Goal: Information Seeking & Learning: Find specific fact

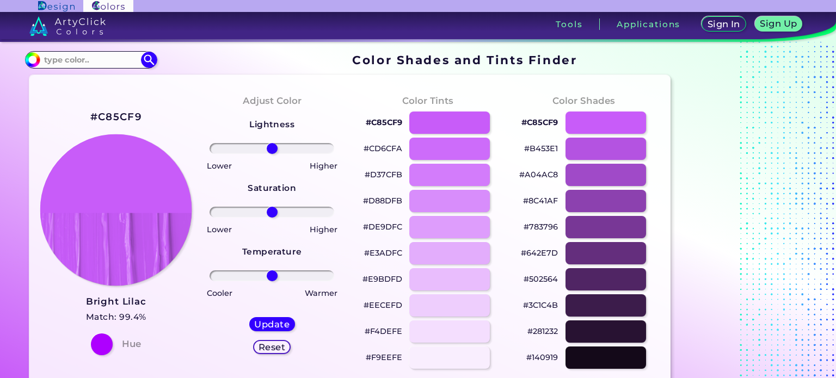
click at [120, 222] on img at bounding box center [116, 210] width 152 height 152
click at [93, 190] on img at bounding box center [116, 210] width 152 height 152
drag, startPoint x: 475, startPoint y: 139, endPoint x: 427, endPoint y: 123, distance: 51.1
click at [427, 123] on div at bounding box center [450, 123] width 82 height 22
click at [419, 118] on div at bounding box center [450, 123] width 82 height 22
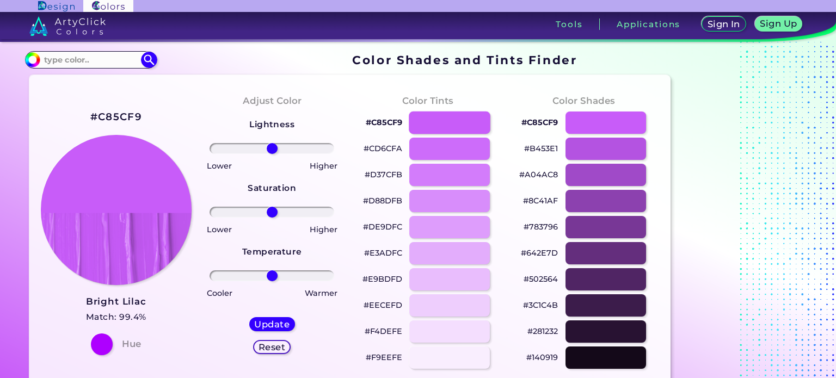
click at [419, 118] on div at bounding box center [450, 123] width 82 height 22
click at [416, 121] on div at bounding box center [450, 123] width 82 height 22
type input "#c85cf9"
click at [62, 58] on input at bounding box center [90, 59] width 101 height 15
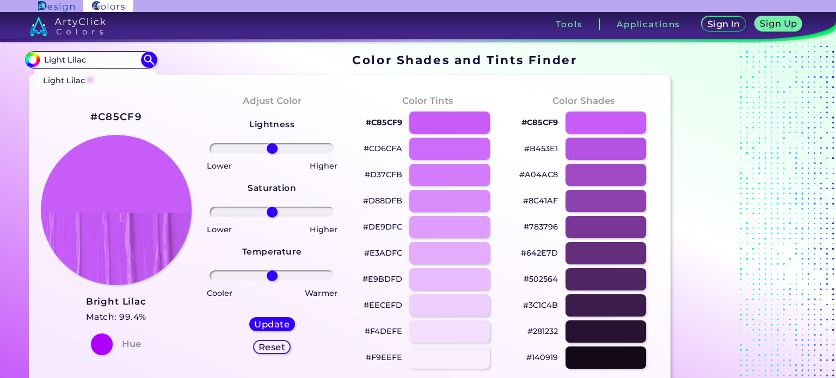
type input "Light Lilac"
click at [151, 57] on img at bounding box center [148, 60] width 19 height 19
type input "#000000"
drag, startPoint x: 66, startPoint y: 56, endPoint x: 38, endPoint y: 58, distance: 28.9
click at [38, 58] on div "#000000 Light Lilac Light Lilac ◉ Acadia ◉ Acid Green ◉ Aero Blue ◉ Alabaster ◉…" at bounding box center [91, 59] width 132 height 17
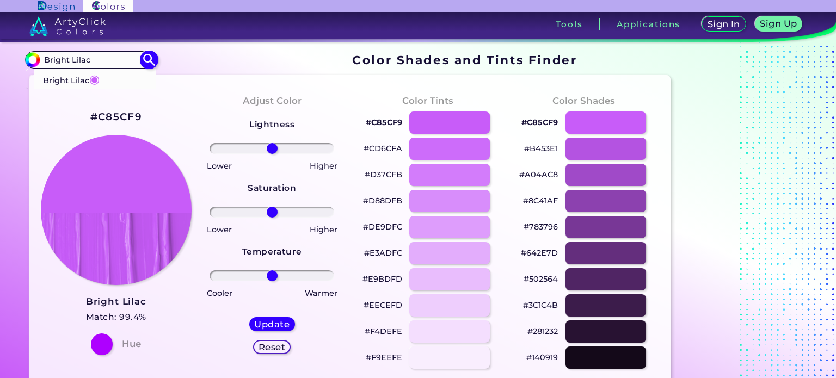
click at [42, 61] on input "Bright Lilac" at bounding box center [90, 59] width 101 height 15
type input "image of Bright Lilac"
click at [150, 57] on img at bounding box center [148, 60] width 19 height 19
click at [101, 227] on img at bounding box center [116, 210] width 152 height 152
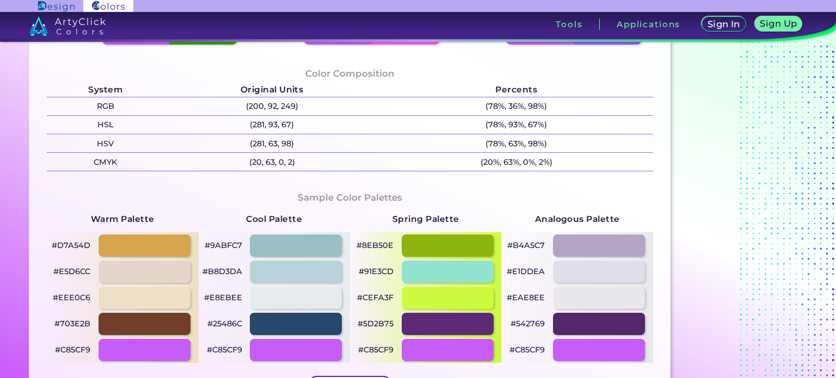
scroll to position [490, 0]
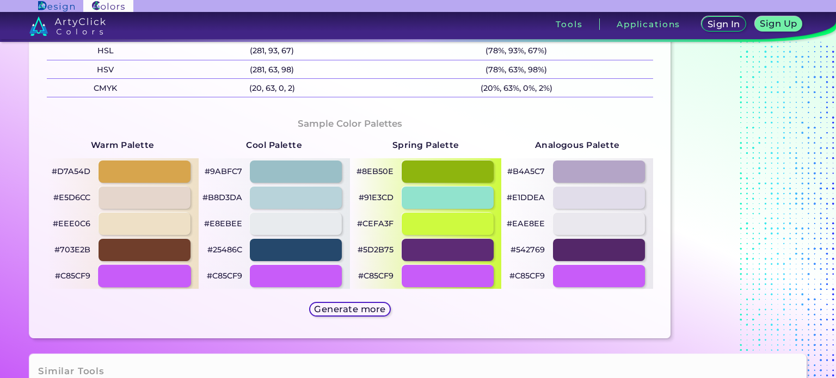
click at [123, 280] on div at bounding box center [144, 276] width 93 height 22
type input "#c85cf9"
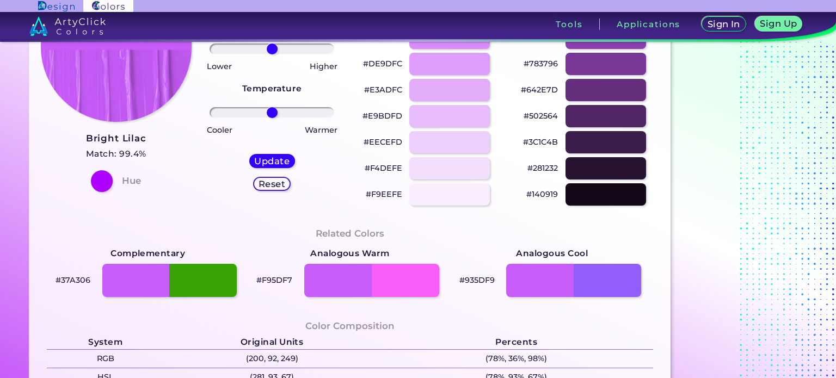
scroll to position [0, 0]
